Goal: Information Seeking & Learning: Learn about a topic

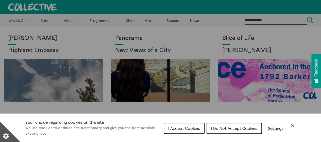
click at [291, 128] on icon "Close Cookie Control" at bounding box center [293, 126] width 6 height 6
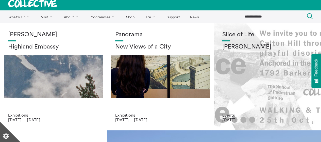
scroll to position [25, 0]
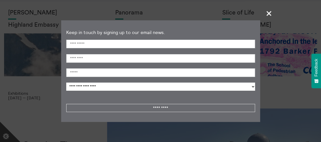
click at [269, 12] on span "+" at bounding box center [269, 13] width 15 height 15
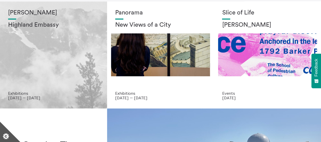
click at [57, 64] on div "[PERSON_NAME] Highland Embassy" at bounding box center [53, 49] width 91 height 81
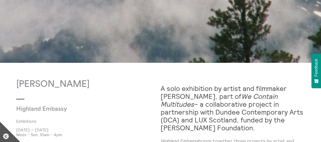
scroll to position [152, 0]
